Goal: Task Accomplishment & Management: Complete application form

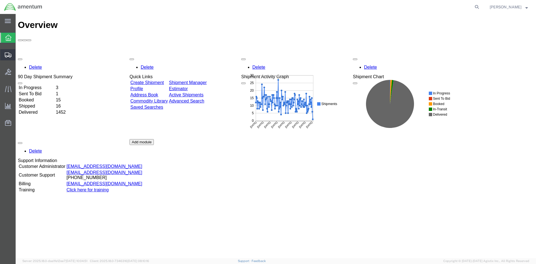
click at [0, 0] on span "Create Shipment" at bounding box center [0, 0] width 0 height 0
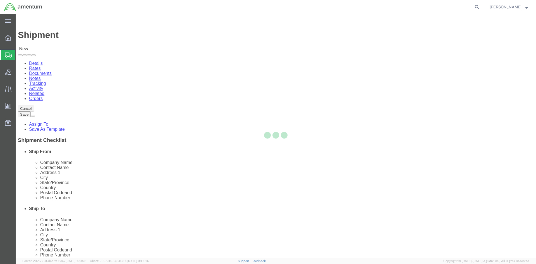
select select
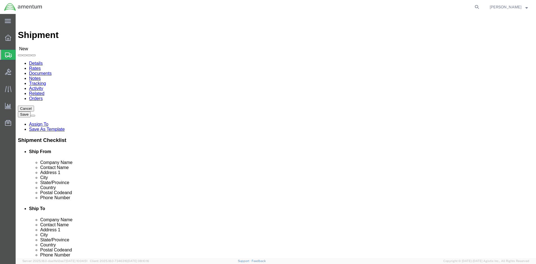
click div "Location My Profile Location [PHONE_NUMBER] [PHONE_NUMBER] [PHONE_NUMBER] [PHON…"
type input "wtu"
select select "49949"
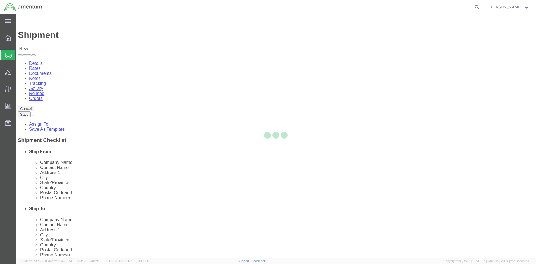
select select "AZ"
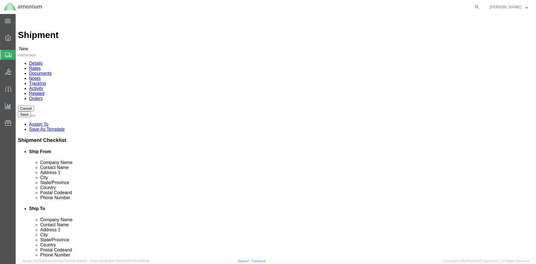
drag, startPoint x: 95, startPoint y: 116, endPoint x: 52, endPoint y: 115, distance: 43.3
click div "Contact Name"
type input "[PERSON_NAME]"
click input "text"
click input "[PERSON_NAME][EMAIL_ADDRESS][PERSON_NAME][DOMAIN_NAME]"
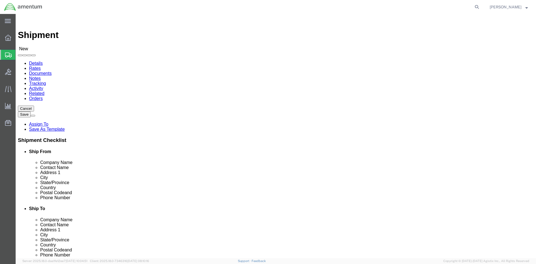
type input "[PERSON_NAME][EMAIL_ADDRESS][PERSON_NAME][DOMAIN_NAME]"
click input "text"
type input "[PHONE_NUMBER]"
click input "text"
type input "g"
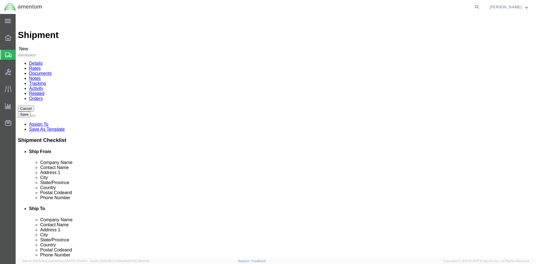
type input "GPMS iNTERNATIONAL"
click input "text"
click input "[PERSON_NAME]"
type input "[PERSON_NAME]"
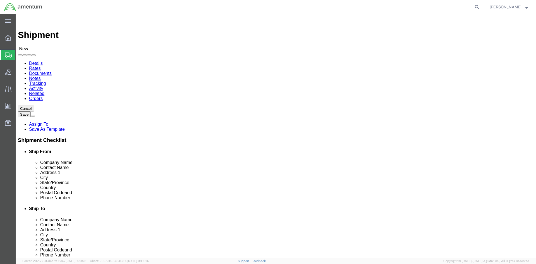
click input "text"
drag, startPoint x: 328, startPoint y: 103, endPoint x: 247, endPoint y: 99, distance: 80.5
click div "Location My Profile Location [PHONE_NUMBER] [PHONE_NUMBER] [PHONE_NUMBER] [PHON…"
type input "BENZ AIRBORNE SYSTEMS"
drag, startPoint x: 324, startPoint y: 117, endPoint x: 257, endPoint y: 109, distance: 67.5
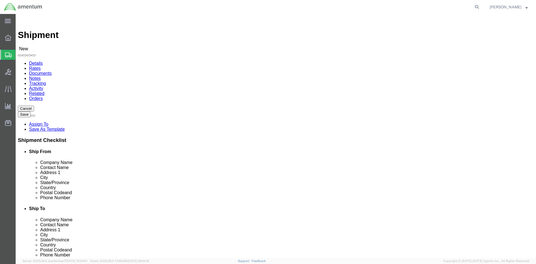
click div "Location My Profile Location [PHONE_NUMBER] [PHONE_NUMBER] [PHONE_NUMBER] [PHON…"
type input "[PERSON_NAME]"
click input "text"
type input "[STREET_ADDRESS][PERSON_NAME]"
click input "text"
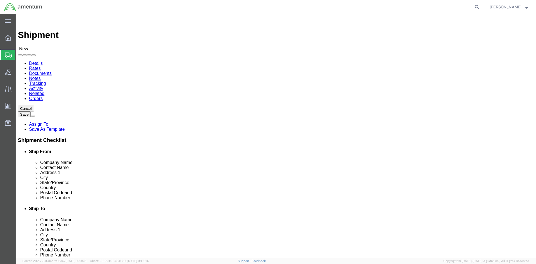
type input "FT. [GEOGRAPHIC_DATA]"
click div "Location My Profile Location [PHONE_NUMBER] [PHONE_NUMBER] [PHONE_NUMBER] [PHON…"
click input "Postal Code"
type input "76118-6946"
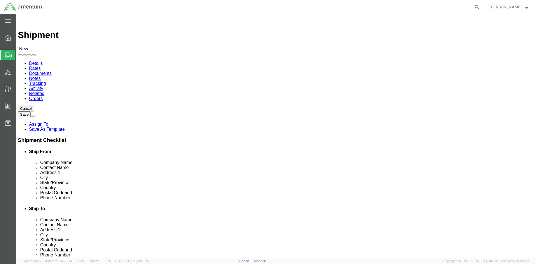
drag, startPoint x: 294, startPoint y: 190, endPoint x: 303, endPoint y: 191, distance: 8.8
click input "text"
type input "[PHONE_NUMBER]"
click input "text"
type input "[EMAIL_ADDRESS][DOMAIN_NAME]"
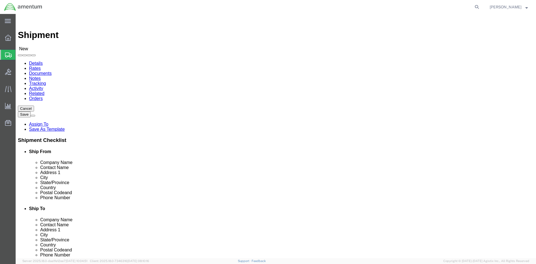
click input "checkbox"
checkbox input "true"
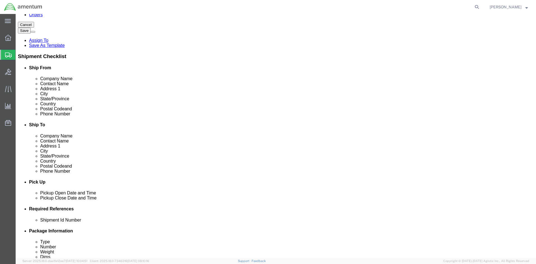
scroll to position [140, 0]
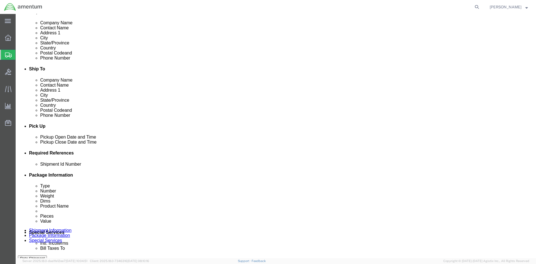
click input "text"
type input "GPMS OBCU CORE RETURN"
click button "Add reference"
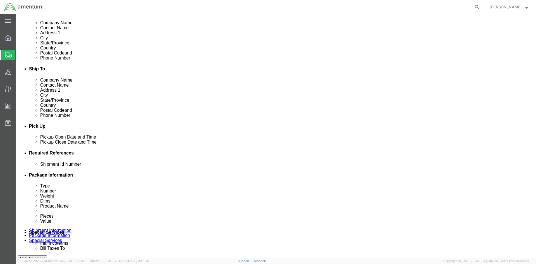
click select "Select Account Type Activity ID Airline Appointment Number ASN Batch Request # …"
select select "CUSTREF"
click select "Select Account Type Activity ID Airline Appointment Number ASN Batch Request # …"
click input "text"
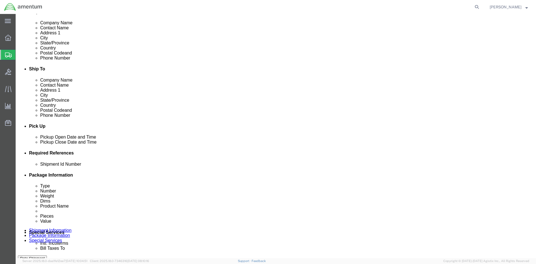
type input "GPMS OBCU CORE RETURN"
click button "Add reference"
click select "Select Account Type Activity ID Airline Appointment Number ASN Batch Request # …"
select select "PROJNUM"
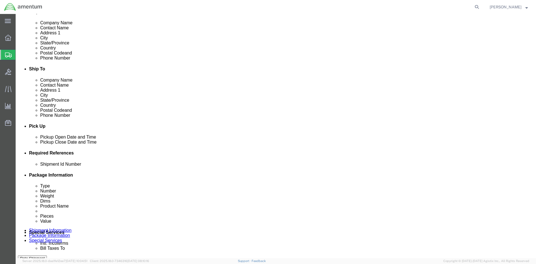
click select "Select Account Type Activity ID Airline Appointment Number ASN Batch Request # …"
click input "text"
click input "6118.03.03.0000.WTU."
click input "6118.03.03.000.WTU."
click input "6118.03.03.000.WTU.0000"
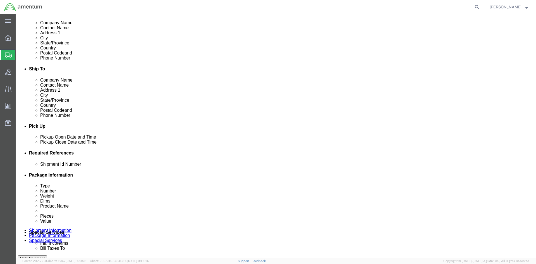
click input "6118.03.03.000.WTU.0000"
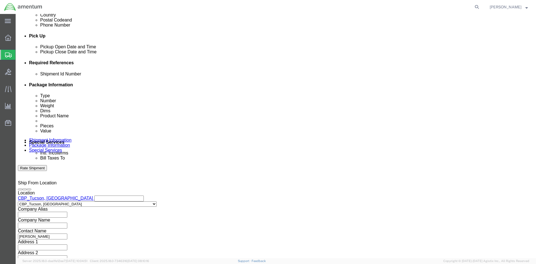
scroll to position [235, 0]
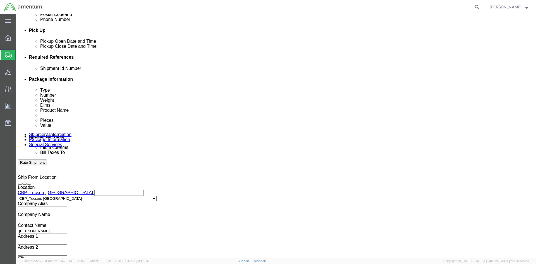
type input "6118.03.03.2219.000.WTU.0000"
click button "Continue"
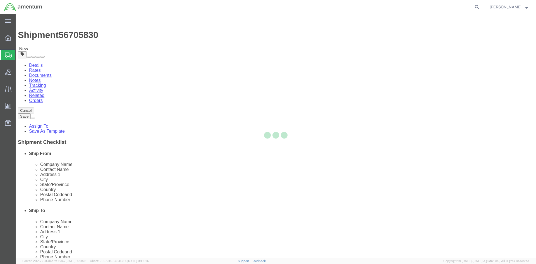
select select "CBOX"
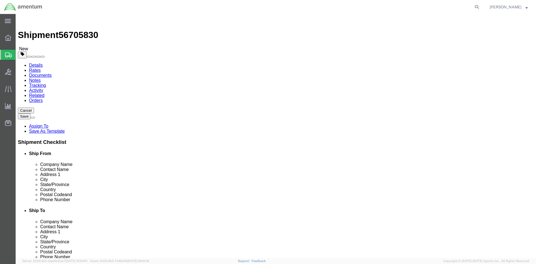
click input "text"
type input "12"
type input "10"
type input "5"
type input "4"
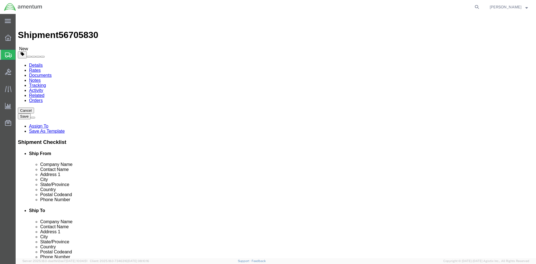
click link "Add Content"
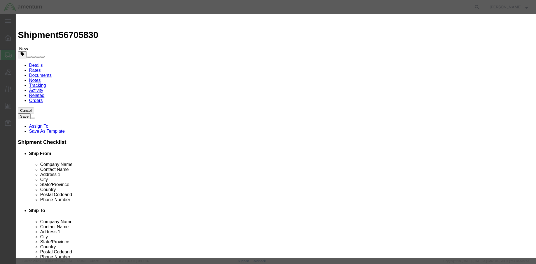
click input "text"
drag, startPoint x: 165, startPoint y: 44, endPoint x: 256, endPoint y: 44, distance: 91.1
click input "GPMS OBCU CORE RETURN SN 10001G324018"
type input "GPMS OBCU CORE RETURN SN 10001G324018"
click textarea
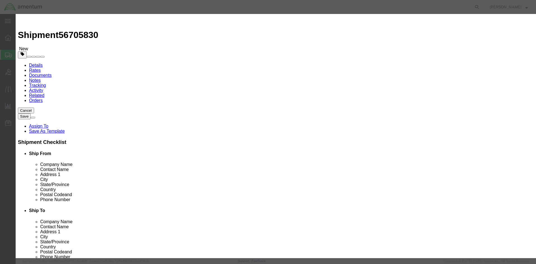
paste textarea "GPMS OBCU CORE RETURN SN 10001G324018"
type textarea "GPMS OBCU CORE RETURN SN 10001G324018"
click input "0"
type input "1"
click input "text"
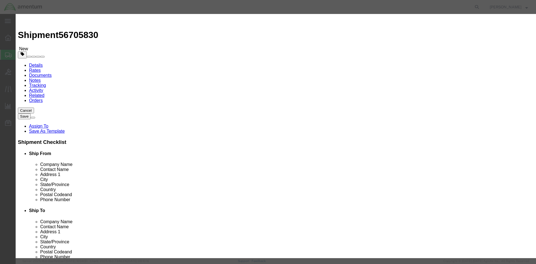
type input "13000.00"
click select "Select 50 55 60 65 70 85 92.5 100 125 175 250 300 400"
select select "92.5"
click select "Select 50 55 60 65 70 85 92.5 100 125 175 250 300 400"
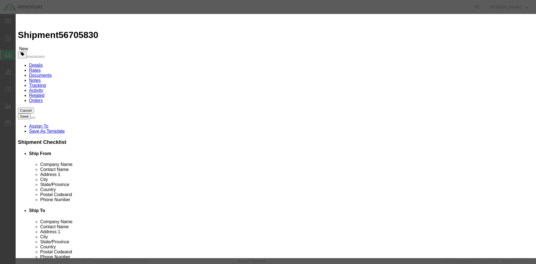
click button "Save & Close"
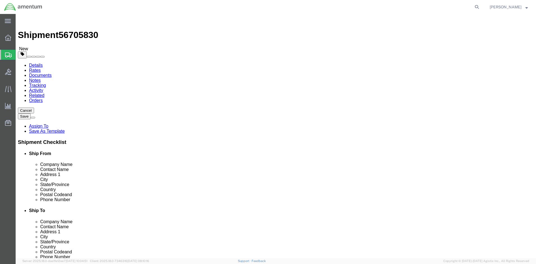
click button "Continue"
click input "text"
type input "[PERSON_NAME][EMAIL_ADDRESS][DOMAIN_NAME]"
drag, startPoint x: 94, startPoint y: 186, endPoint x: 98, endPoint y: 185, distance: 4.2
type input "[PERSON_NAME][EMAIL_ADDRESS][PERSON_NAME][DOMAIN_NAME]"
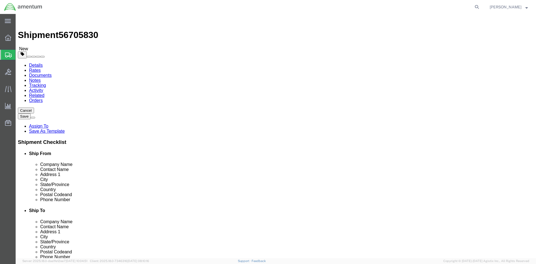
type input "[PERSON_NAME][EMAIL_ADDRESS][PERSON_NAME][DOMAIN_NAME]"
click input "Include shipping documents"
checkbox input "true"
drag, startPoint x: 78, startPoint y: 231, endPoint x: 89, endPoint y: 235, distance: 11.2
click input "BOL"
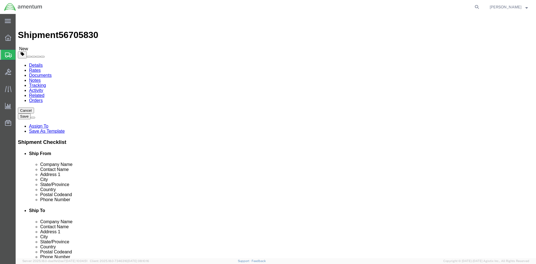
checkbox input "true"
click input "Packing List"
checkbox input "true"
click input "Shipping Label"
checkbox input "true"
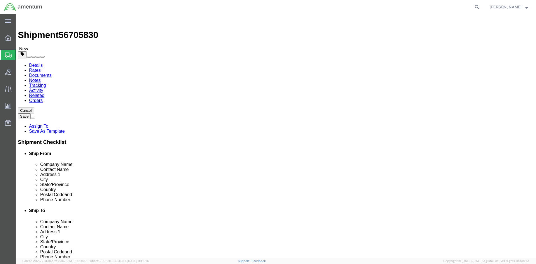
click button "Rate Shipment"
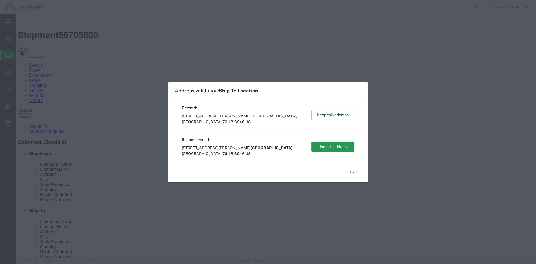
click at [337, 147] on button "Use this address" at bounding box center [332, 147] width 43 height 10
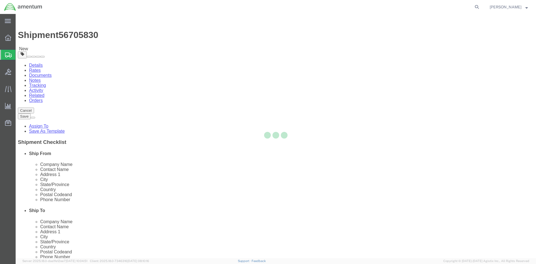
select select "49949"
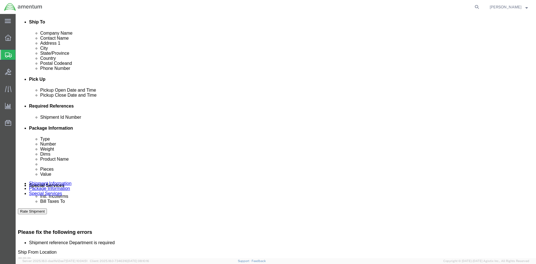
scroll to position [196, 0]
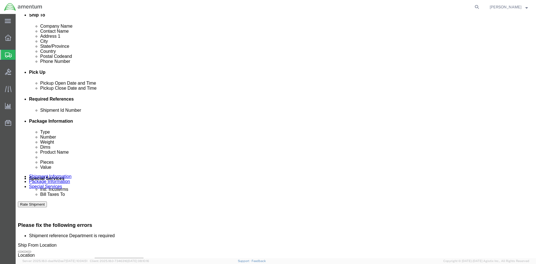
click input "text"
type input "R"
type input "CORE RETURN"
click button "Rate Shipment"
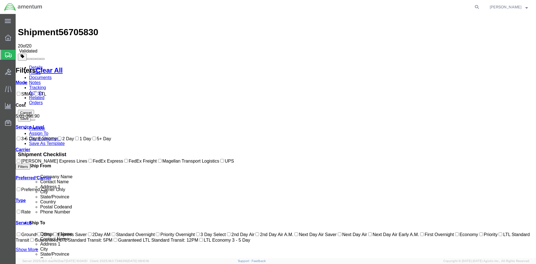
scroll to position [0, 0]
